Goal: Task Accomplishment & Management: Use online tool/utility

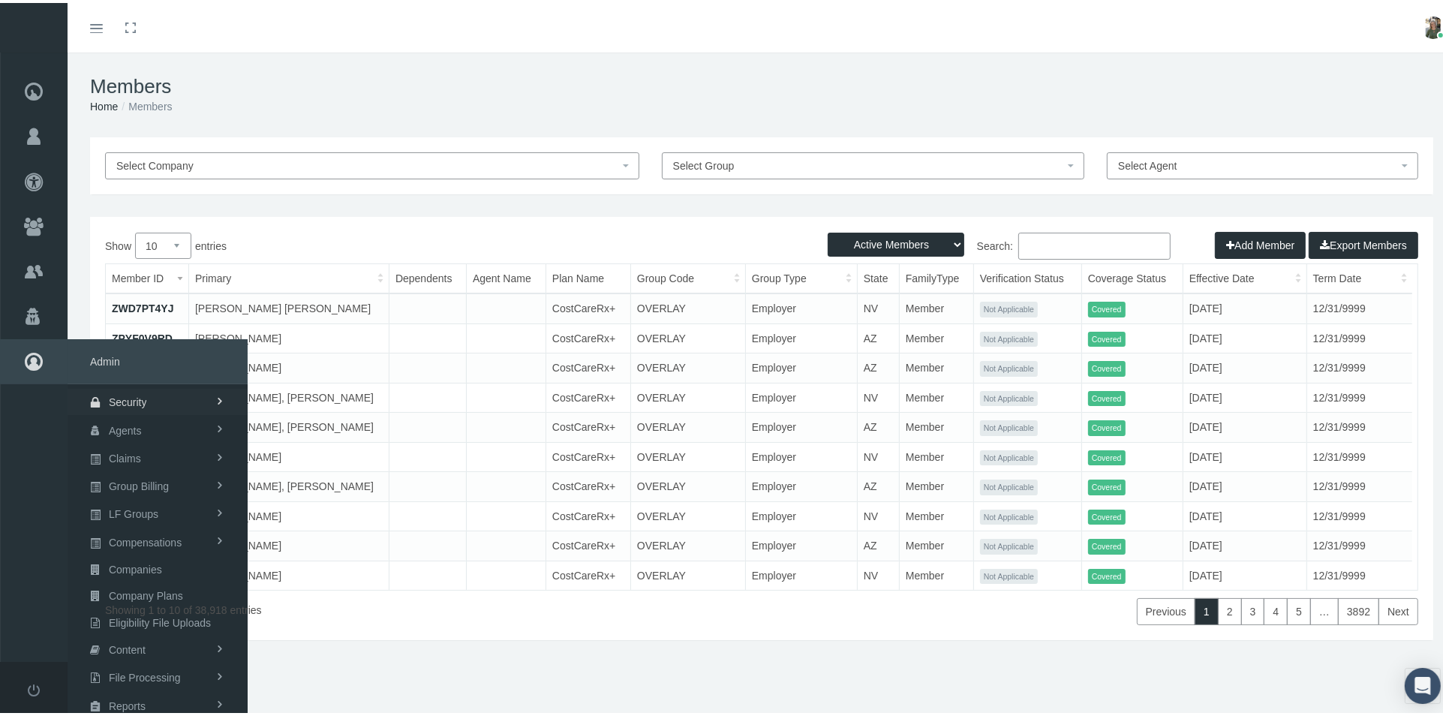
click at [143, 403] on span "Security" at bounding box center [128, 399] width 38 height 26
click at [146, 485] on span "User Lookup" at bounding box center [119, 483] width 59 height 26
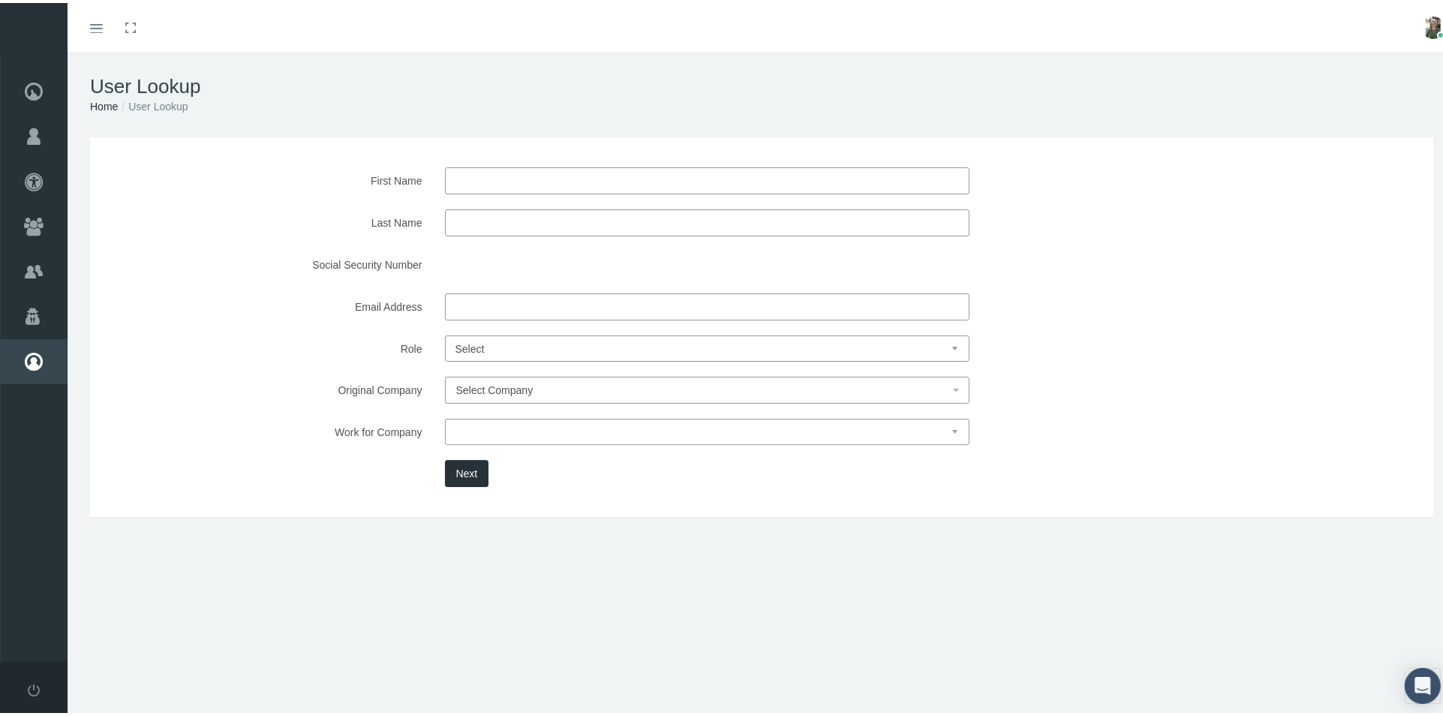
click at [500, 183] on input "First Name" at bounding box center [707, 177] width 524 height 27
type input "david"
type input "Wilson"
click at [459, 471] on button "Next" at bounding box center [467, 470] width 44 height 27
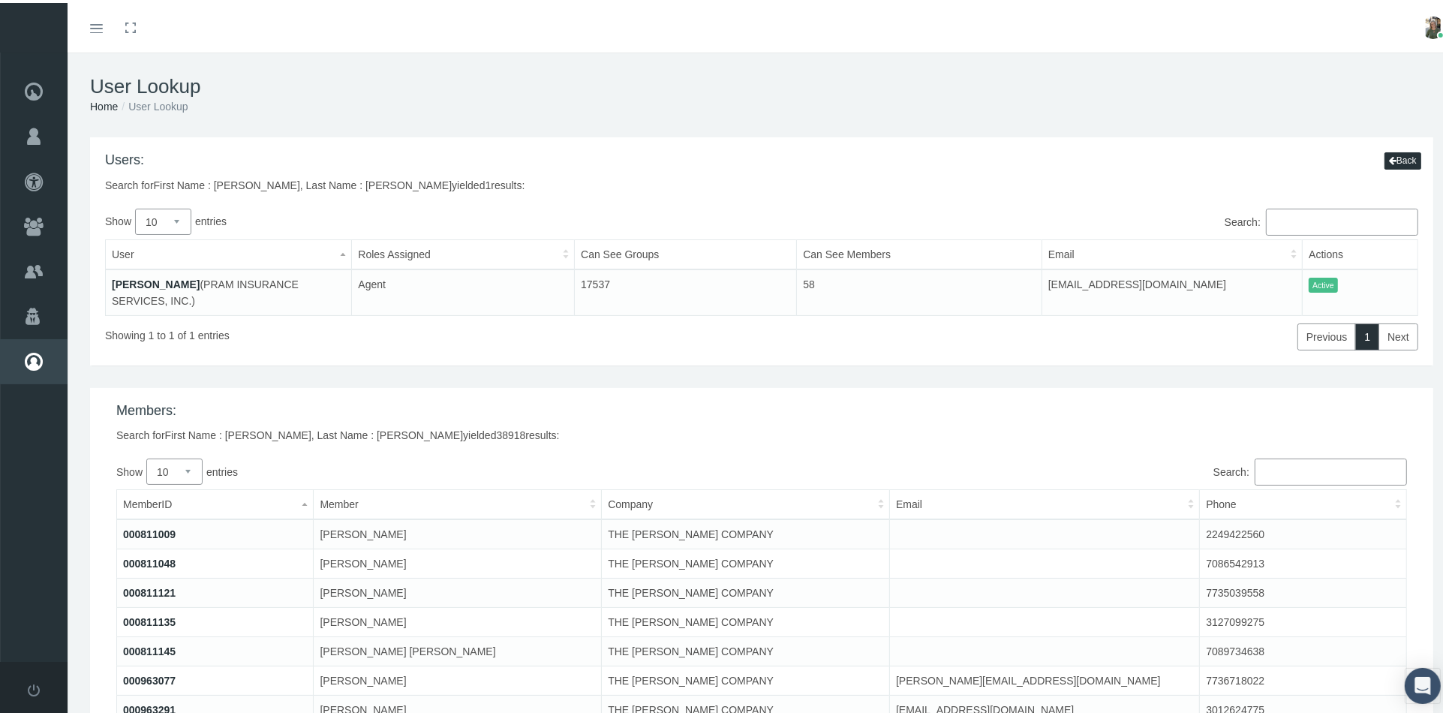
click at [134, 285] on link "DAVID WILSON" at bounding box center [156, 281] width 88 height 12
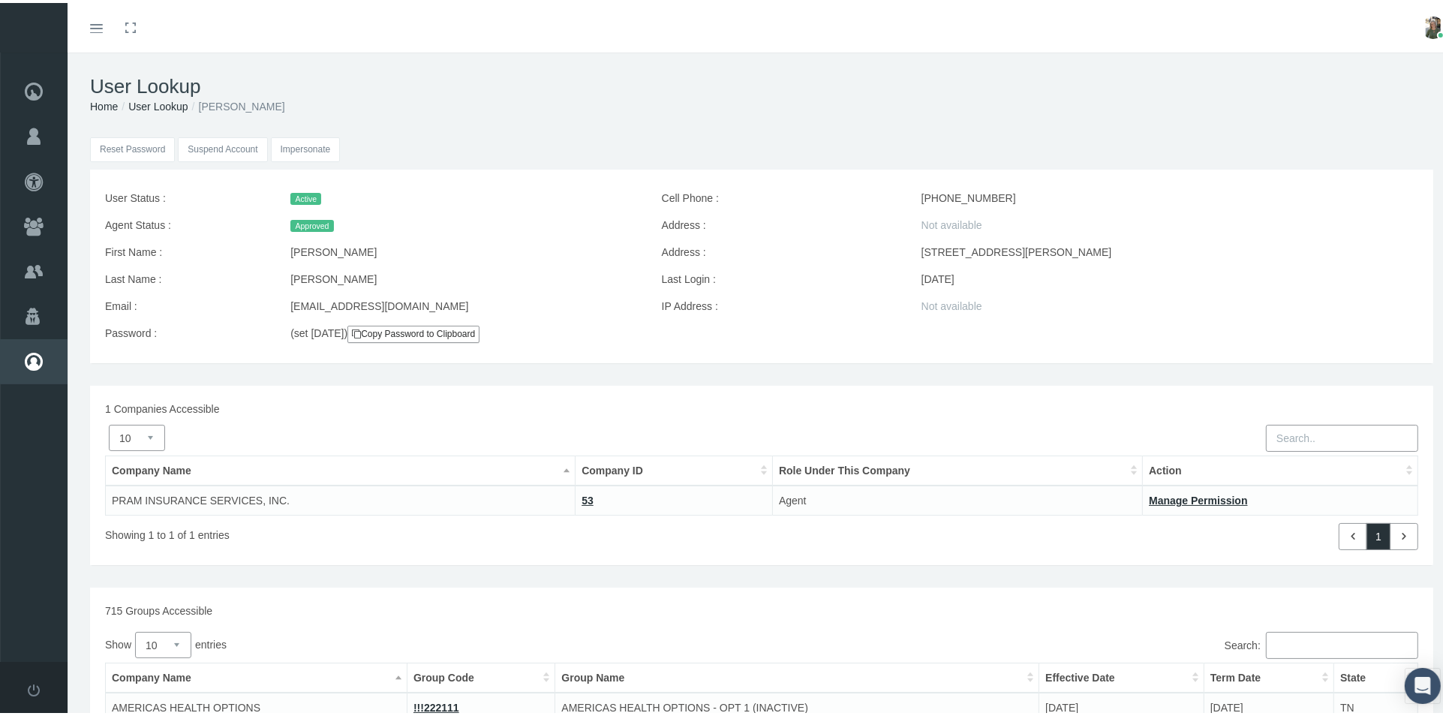
click at [308, 154] on input "Impersonate" at bounding box center [306, 146] width 70 height 25
